Goal: Information Seeking & Learning: Stay updated

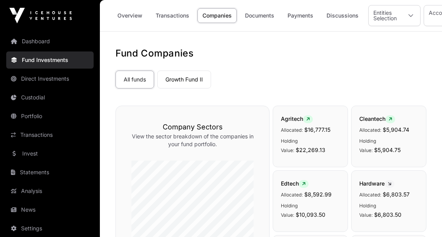
click at [30, 40] on link "Dashboard" at bounding box center [49, 41] width 87 height 17
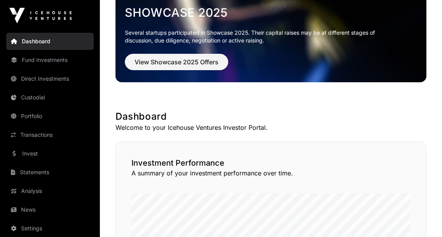
scroll to position [49, 0]
click at [135, 60] on span "View Showcase 2025 Offers" at bounding box center [177, 61] width 84 height 9
click at [167, 60] on span "View Showcase 2025 Offers" at bounding box center [177, 61] width 84 height 9
click at [169, 63] on span "View Showcase 2025 Offers" at bounding box center [177, 61] width 84 height 9
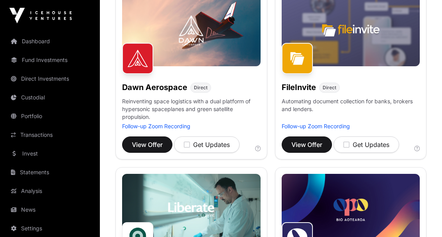
scroll to position [322, 0]
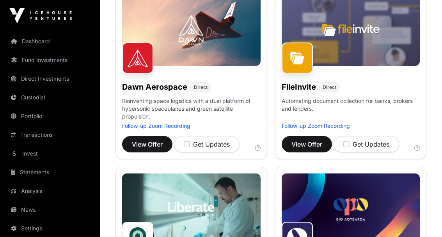
click at [136, 142] on span "View Offer" at bounding box center [147, 144] width 31 height 9
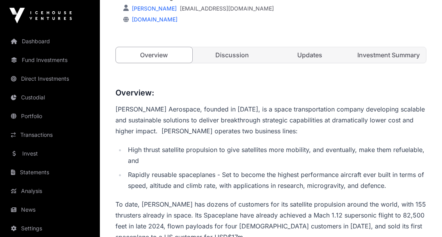
scroll to position [191, 0]
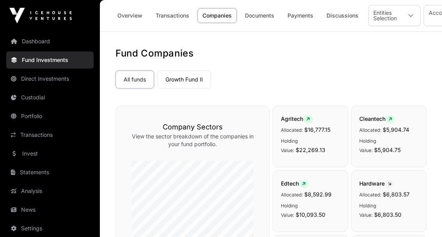
scroll to position [0, 0]
click at [29, 211] on link "News" at bounding box center [49, 209] width 87 height 17
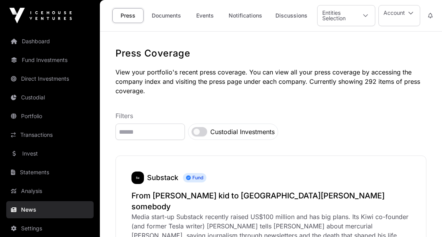
click at [30, 214] on link "News" at bounding box center [49, 209] width 87 height 17
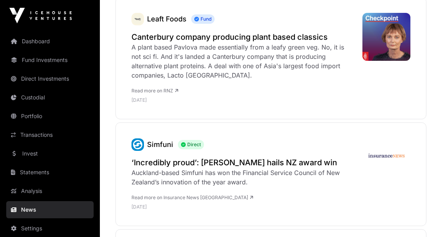
scroll to position [287, 0]
click at [138, 157] on h2 "‘Incredibly proud’: Simfuni hails NZ award win" at bounding box center [243, 162] width 223 height 11
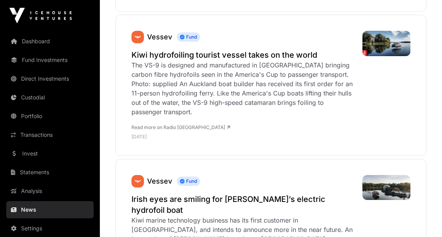
scroll to position [491, 0]
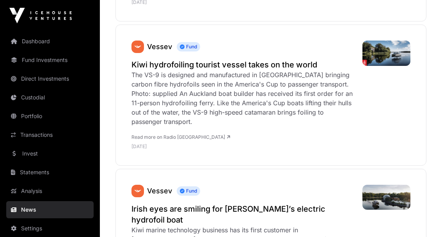
click at [138, 59] on h2 "Kiwi hydrofoiling tourist vessel takes on the world" at bounding box center [243, 64] width 223 height 11
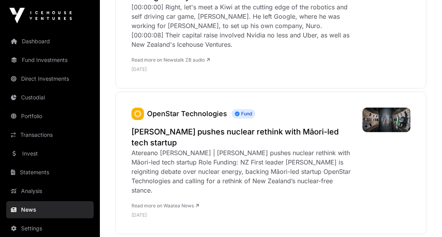
scroll to position [854, 0]
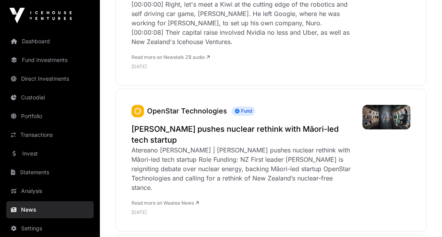
click at [143, 124] on h2 "Winston Peters pushes nuclear rethink with Māori-led tech startup" at bounding box center [243, 135] width 223 height 22
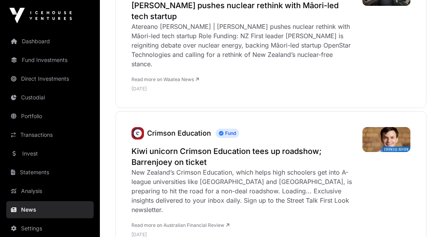
scroll to position [1009, 0]
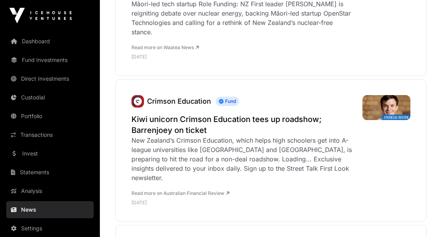
click at [166, 190] on link "Read more on Australian Financial Review" at bounding box center [181, 193] width 98 height 6
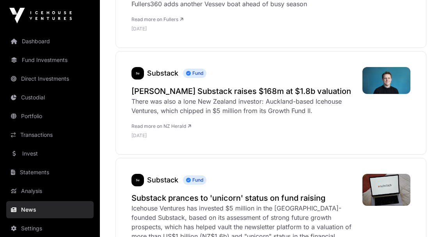
scroll to position [3390, 0]
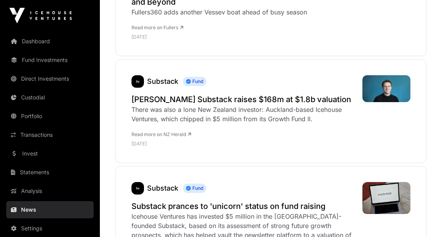
click at [143, 94] on h2 "Kiwi Hamish McKenzie’s Substack raises $168m at $1.8b valuation" at bounding box center [243, 99] width 223 height 11
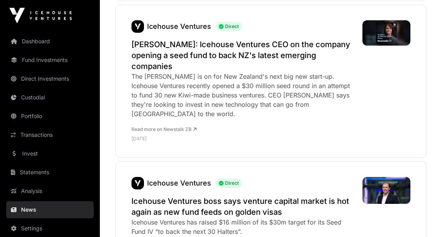
scroll to position [3719, 0]
